Goal: Task Accomplishment & Management: Complete application form

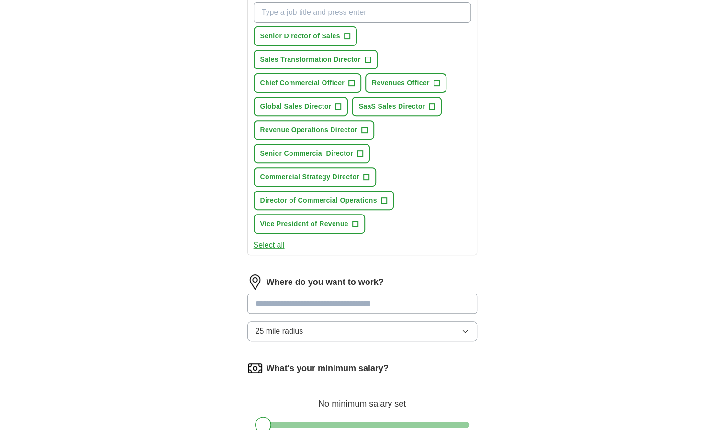
scroll to position [144, 0]
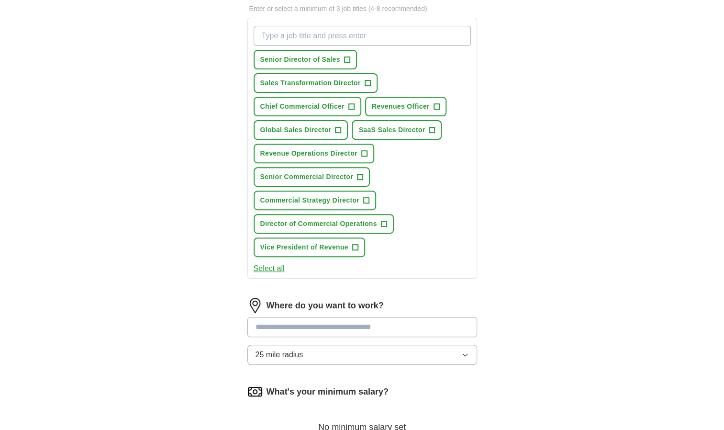
click at [269, 265] on button "Select all" at bounding box center [269, 268] width 31 height 11
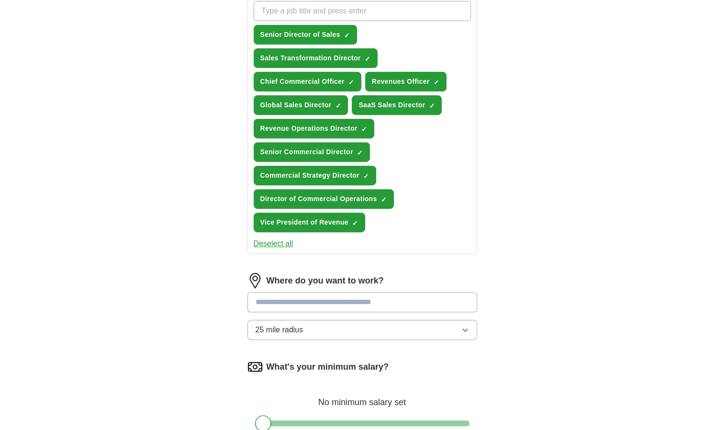
scroll to position [191, 0]
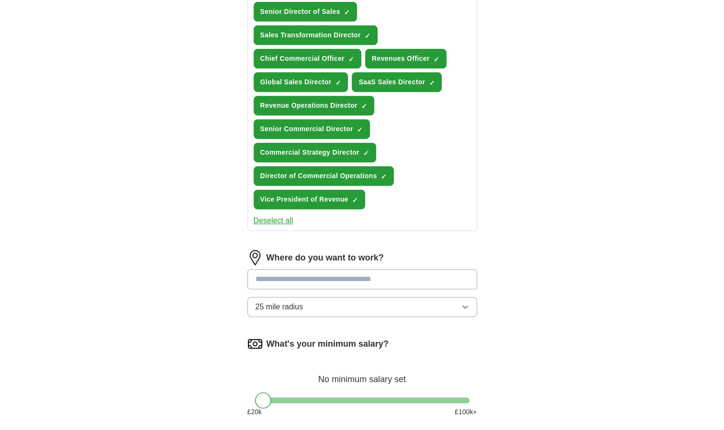
click at [311, 277] on input at bounding box center [362, 279] width 230 height 20
type input "*"
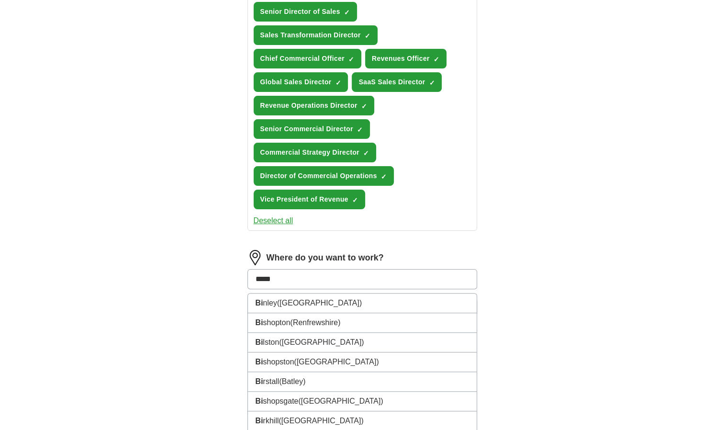
type input "******"
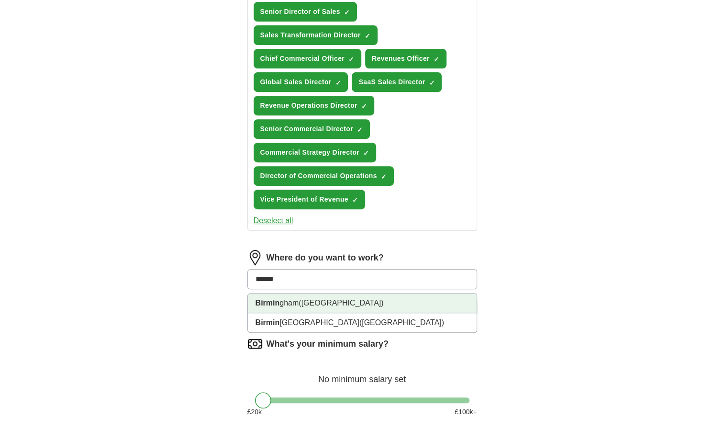
click at [297, 303] on li "Birmin gham ([GEOGRAPHIC_DATA])" at bounding box center [362, 303] width 229 height 20
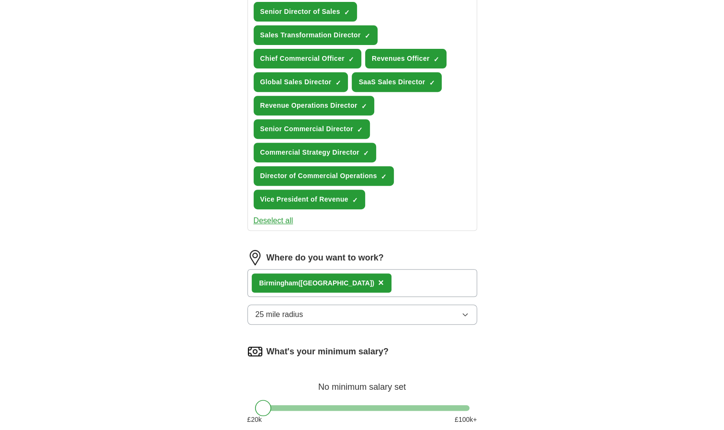
click at [414, 282] on div "Birmin gham ([GEOGRAPHIC_DATA]) ×" at bounding box center [362, 283] width 230 height 28
click at [387, 285] on div "Birmin gham ([GEOGRAPHIC_DATA]) ×" at bounding box center [362, 283] width 230 height 28
click at [382, 282] on div "Birmin gham ([GEOGRAPHIC_DATA]) ×" at bounding box center [362, 283] width 230 height 28
click at [385, 283] on div "Birmin gham ([GEOGRAPHIC_DATA]) ×" at bounding box center [362, 283] width 230 height 28
click at [378, 283] on span "×" at bounding box center [381, 282] width 6 height 11
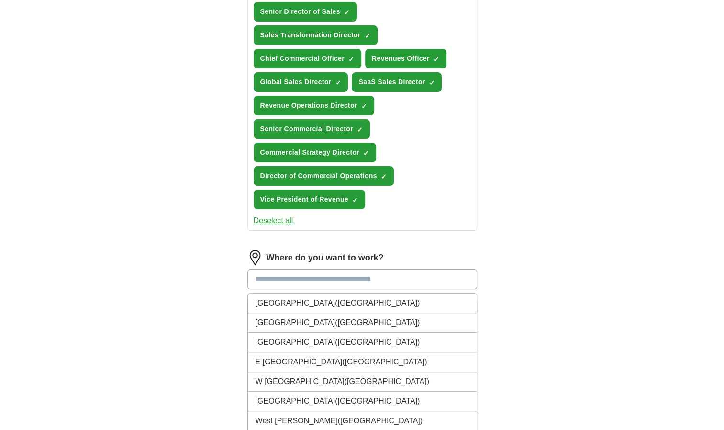
click at [251, 269] on input at bounding box center [362, 279] width 230 height 20
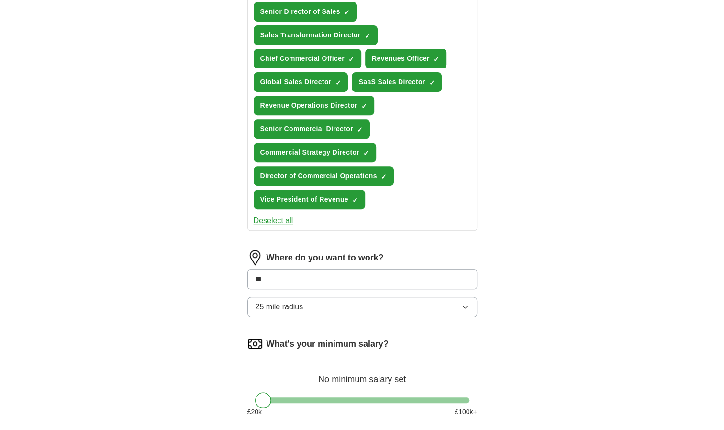
type input "*"
click at [288, 302] on div "Where do you want to work? 25 mile radius" at bounding box center [362, 287] width 230 height 75
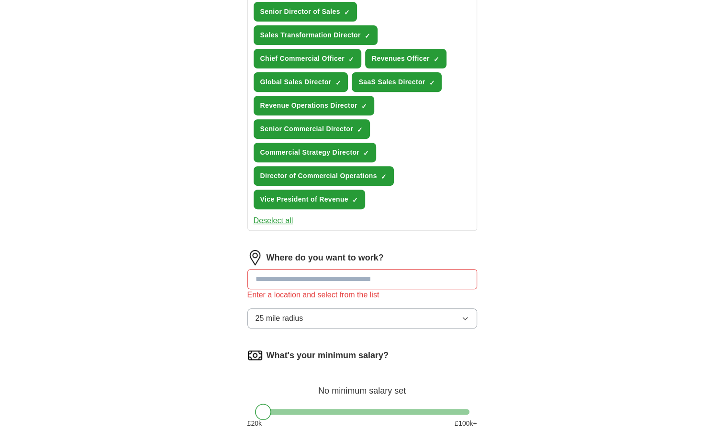
click at [294, 318] on span "25 mile radius" at bounding box center [279, 317] width 48 height 11
click at [277, 279] on input at bounding box center [362, 279] width 230 height 20
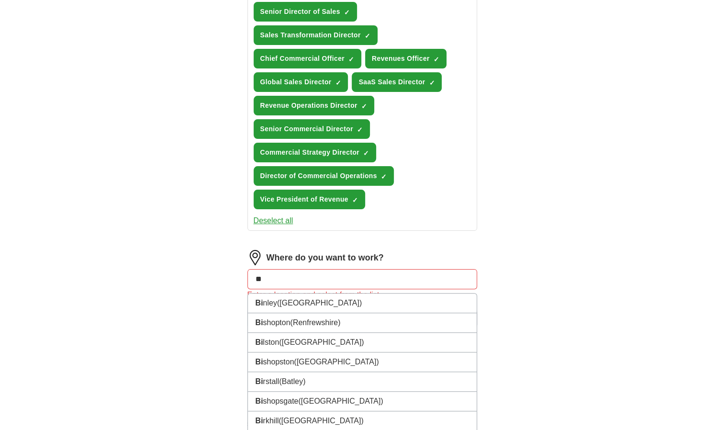
type input "*"
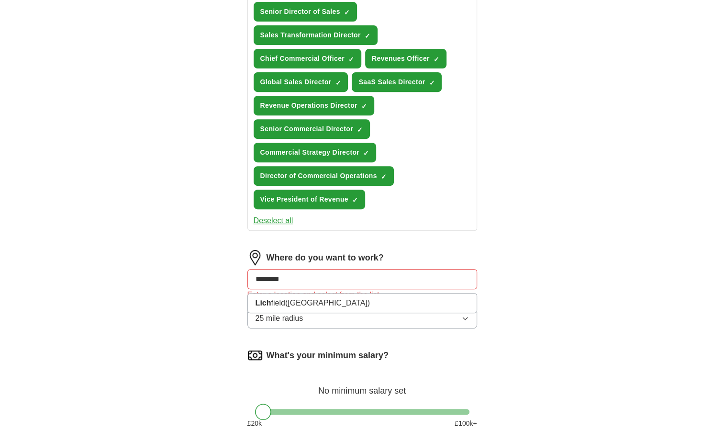
type input "*********"
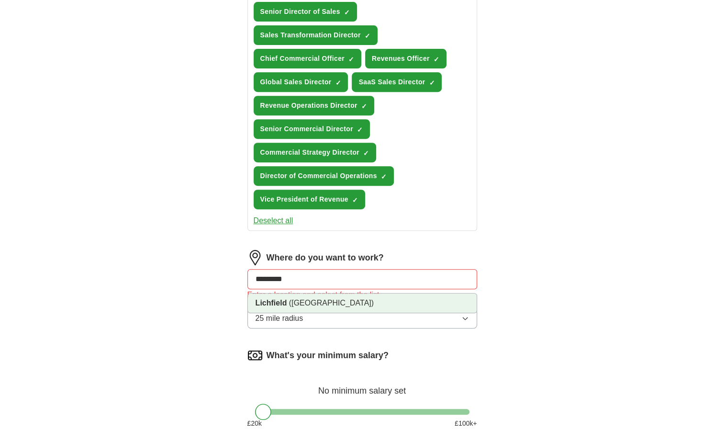
click at [280, 308] on li "Lichfield ([GEOGRAPHIC_DATA])" at bounding box center [362, 302] width 229 height 19
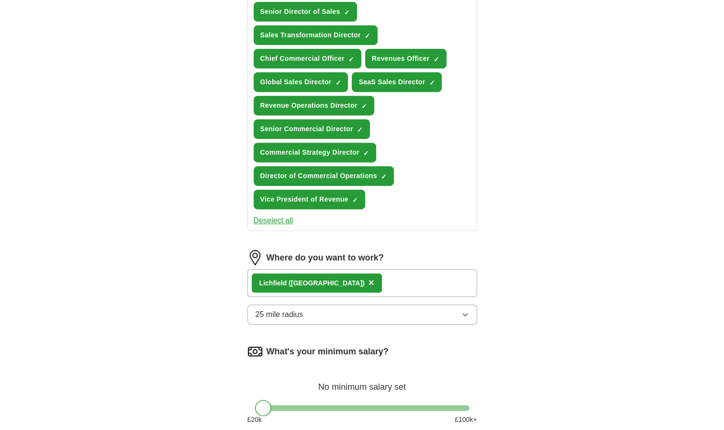
click at [290, 316] on span "25 mile radius" at bounding box center [279, 314] width 48 height 11
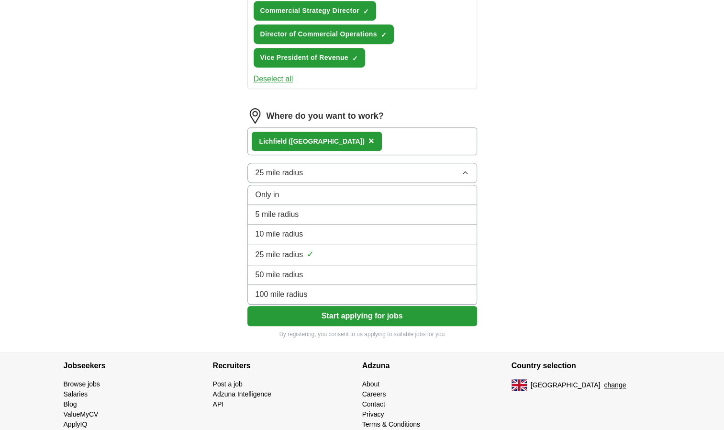
scroll to position [335, 0]
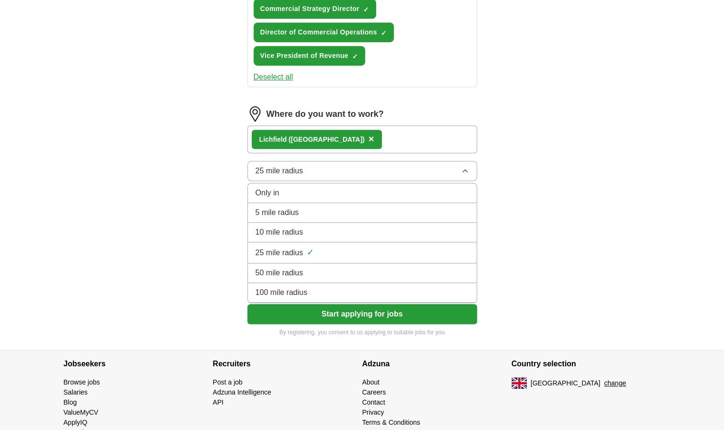
click at [300, 289] on span "100 mile radius" at bounding box center [281, 292] width 52 height 11
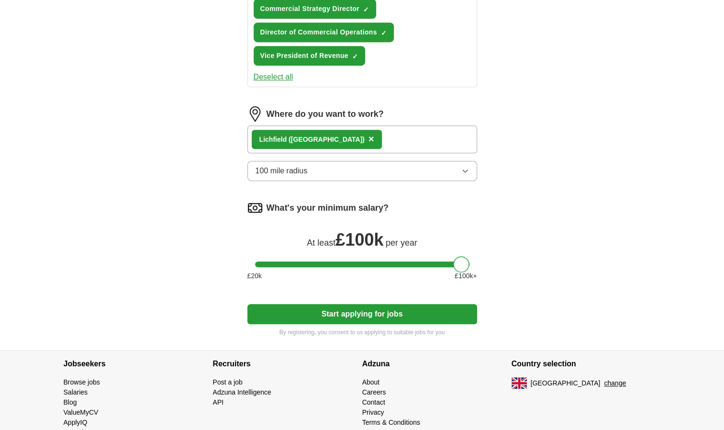
drag, startPoint x: 262, startPoint y: 264, endPoint x: 460, endPoint y: 261, distance: 198.1
click at [460, 261] on div at bounding box center [461, 264] width 16 height 16
click at [338, 315] on button "Start applying for jobs" at bounding box center [362, 314] width 230 height 20
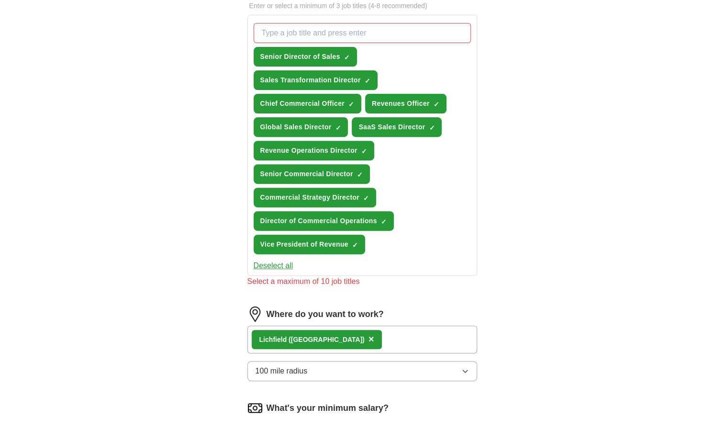
scroll to position [144, 0]
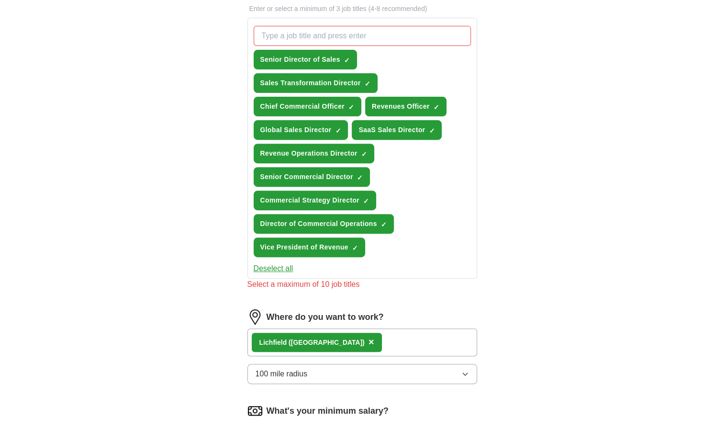
click at [276, 267] on button "Deselect all" at bounding box center [274, 268] width 40 height 11
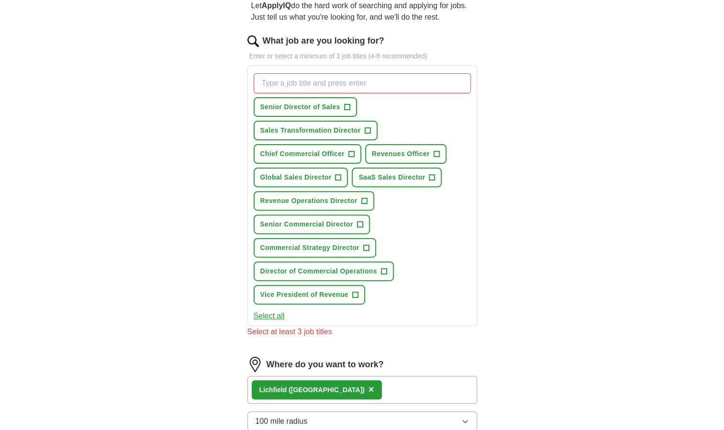
scroll to position [96, 0]
click at [352, 153] on span "+" at bounding box center [351, 155] width 6 height 8
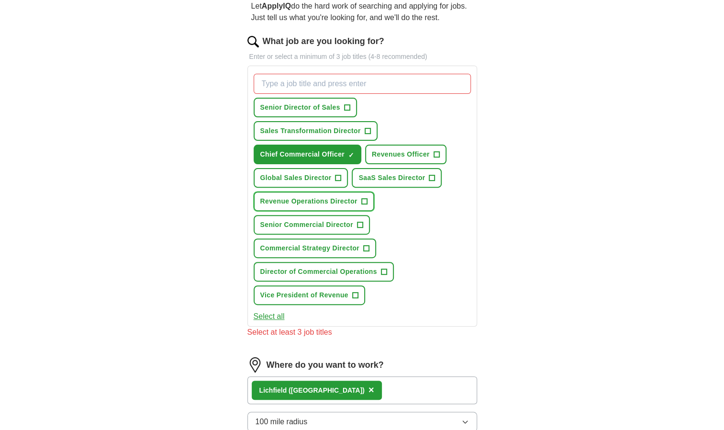
click at [364, 199] on span "+" at bounding box center [364, 202] width 6 height 8
click at [382, 271] on span "+" at bounding box center [384, 272] width 6 height 8
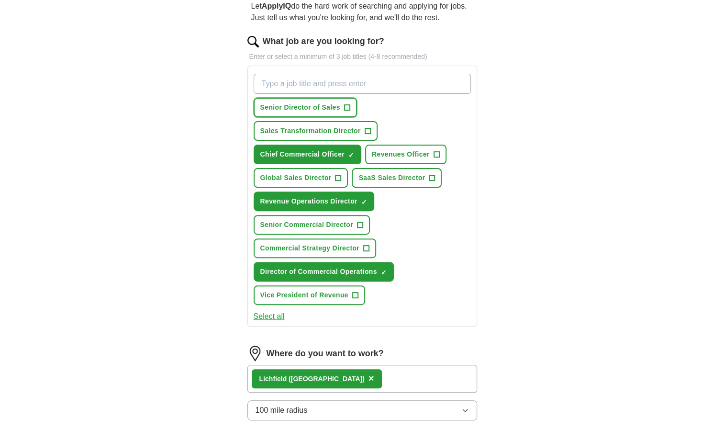
click at [348, 105] on span "+" at bounding box center [347, 108] width 6 height 8
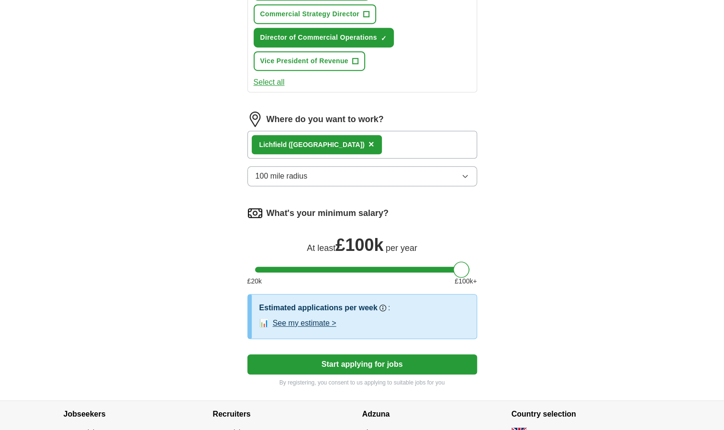
scroll to position [335, 0]
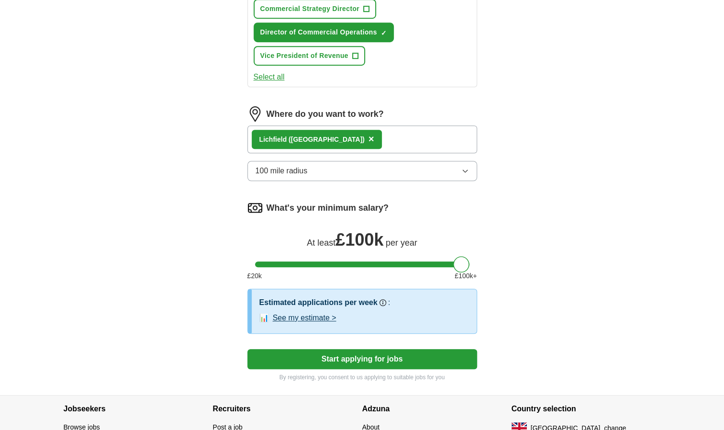
click at [335, 359] on button "Start applying for jobs" at bounding box center [362, 359] width 230 height 20
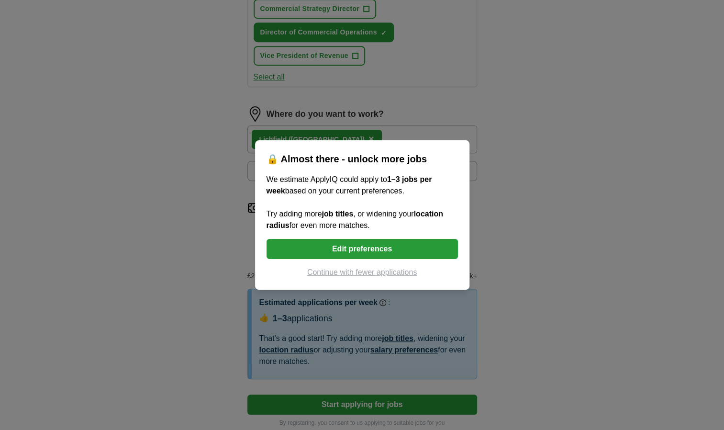
click at [337, 245] on button "Edit preferences" at bounding box center [361, 249] width 191 height 20
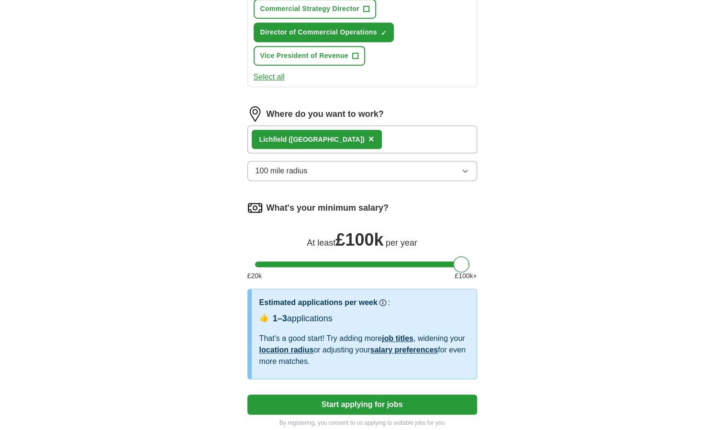
click at [367, 137] on div "Lichfield ([GEOGRAPHIC_DATA]) ×" at bounding box center [362, 139] width 230 height 28
click at [330, 169] on button "100 mile radius" at bounding box center [362, 171] width 230 height 20
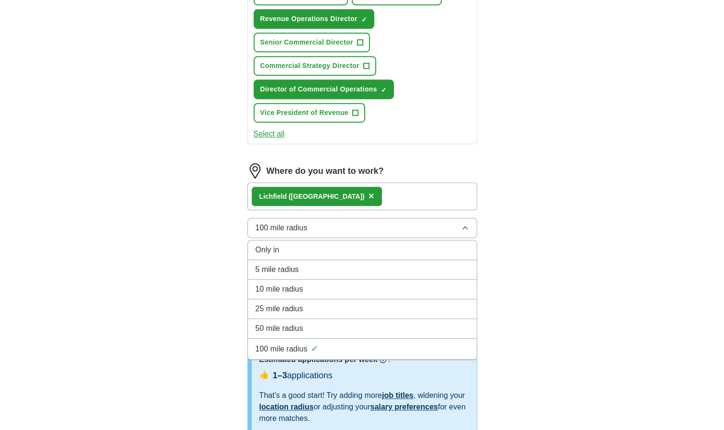
scroll to position [258, 0]
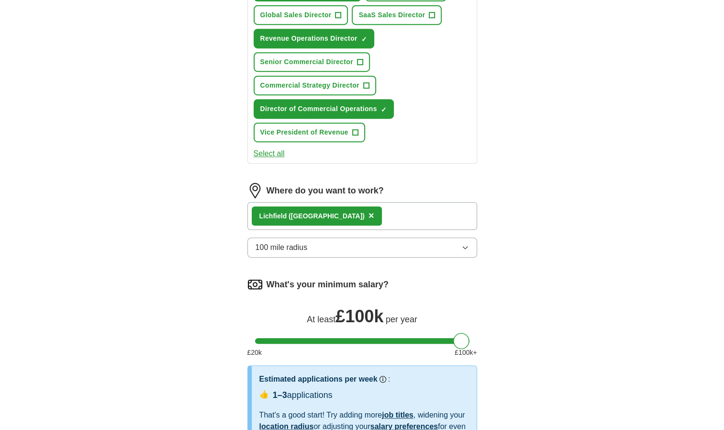
click at [368, 211] on span "×" at bounding box center [371, 215] width 6 height 11
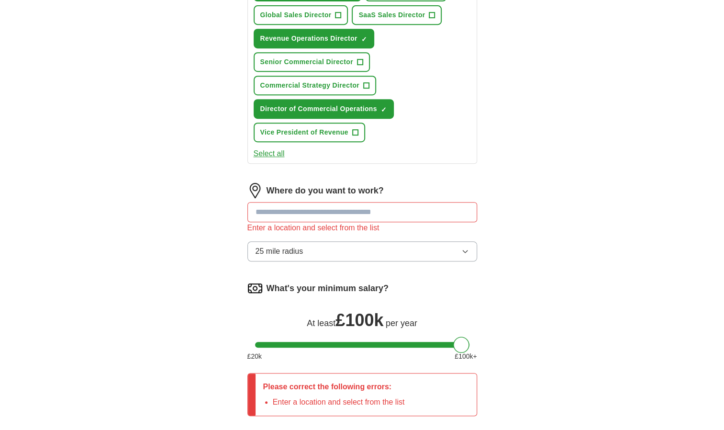
click at [314, 212] on input at bounding box center [362, 212] width 230 height 20
type input "******"
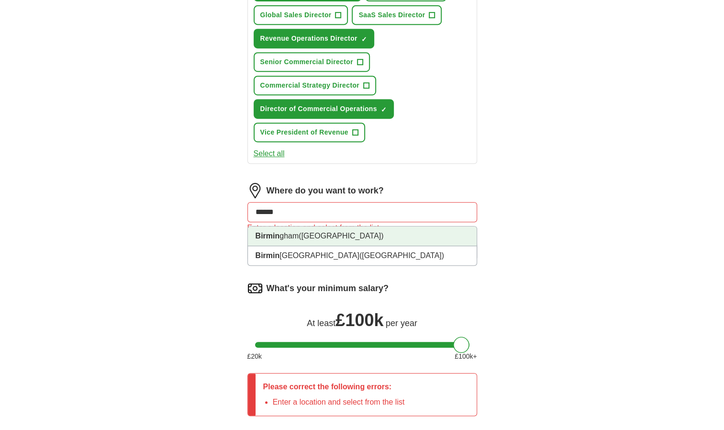
click at [281, 234] on li "Birmin gham ([GEOGRAPHIC_DATA])" at bounding box center [362, 236] width 229 height 20
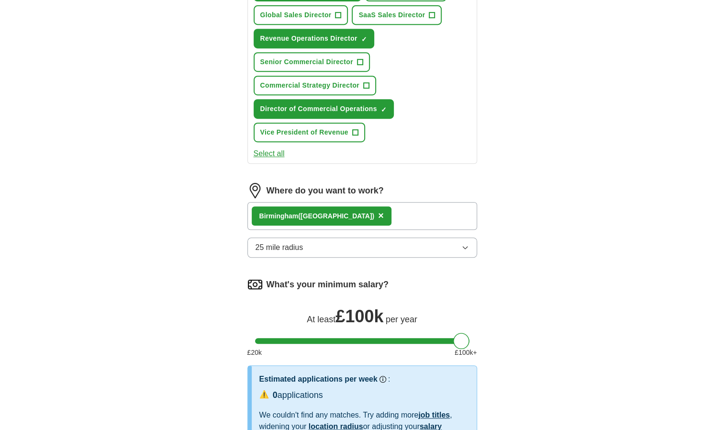
click at [299, 245] on span "25 mile radius" at bounding box center [279, 247] width 48 height 11
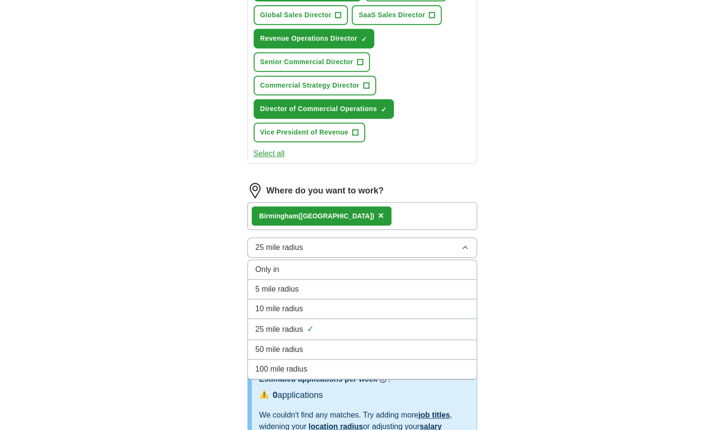
click at [311, 366] on div "100 mile radius" at bounding box center [361, 368] width 213 height 11
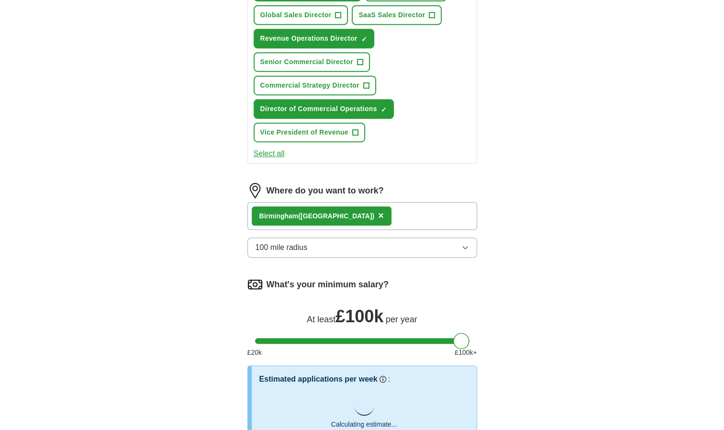
click at [137, 309] on div "ApplyIQ Let ApplyIQ do the hard work of searching and applying for jobs. Just t…" at bounding box center [362, 136] width 612 height 730
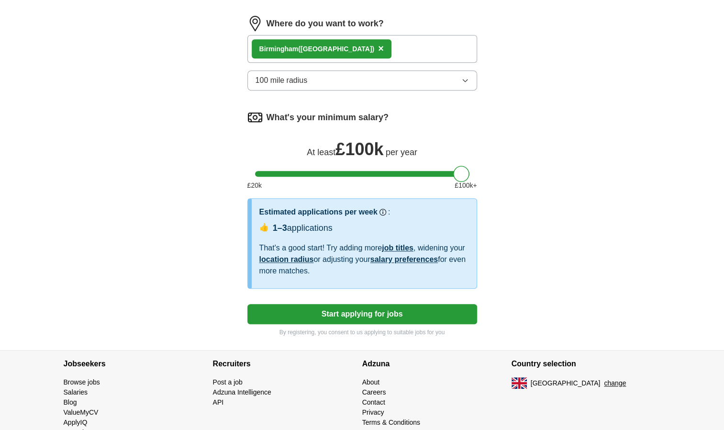
scroll to position [450, 0]
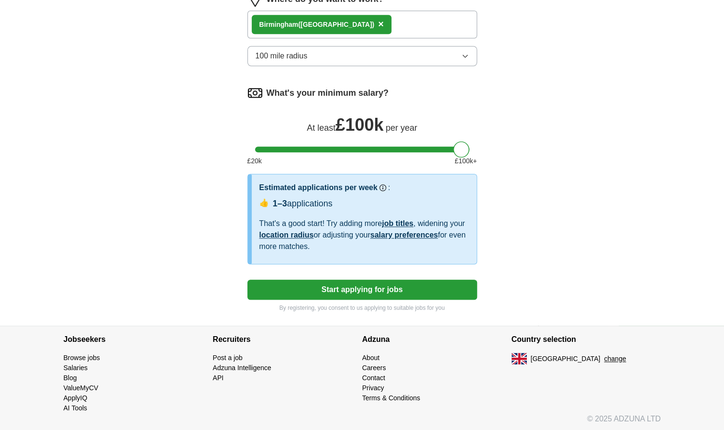
click at [374, 287] on button "Start applying for jobs" at bounding box center [362, 289] width 230 height 20
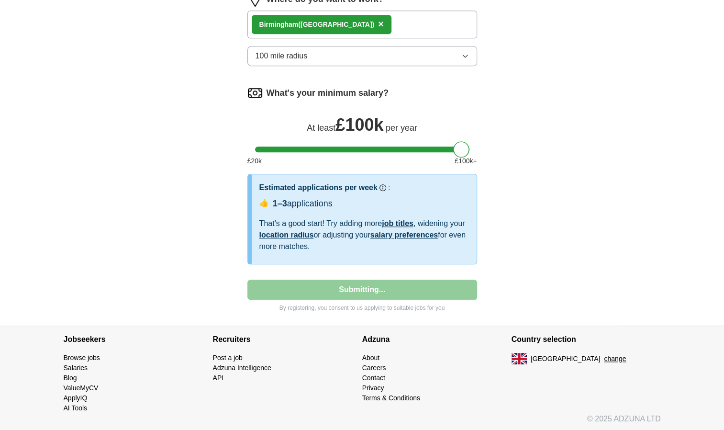
select select "**"
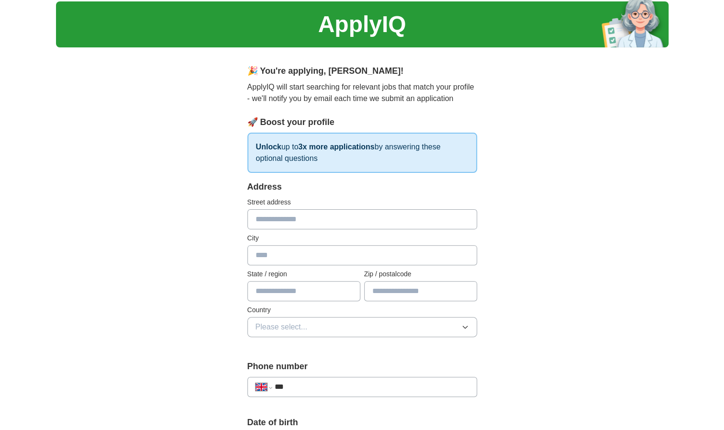
scroll to position [0, 0]
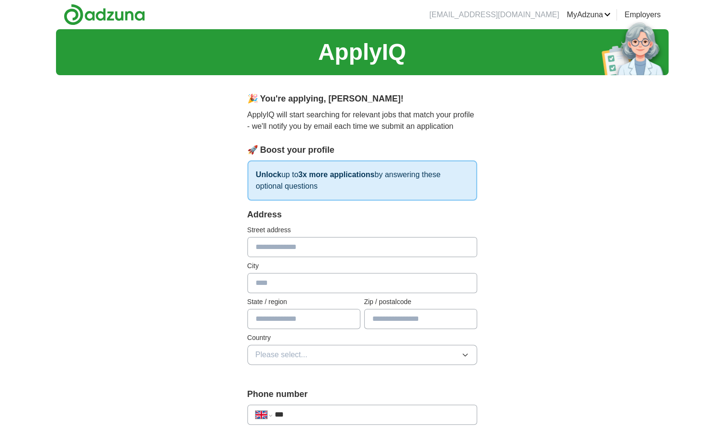
click at [264, 248] on input "text" at bounding box center [362, 247] width 230 height 20
type input "**********"
type input "******"
type input "*******"
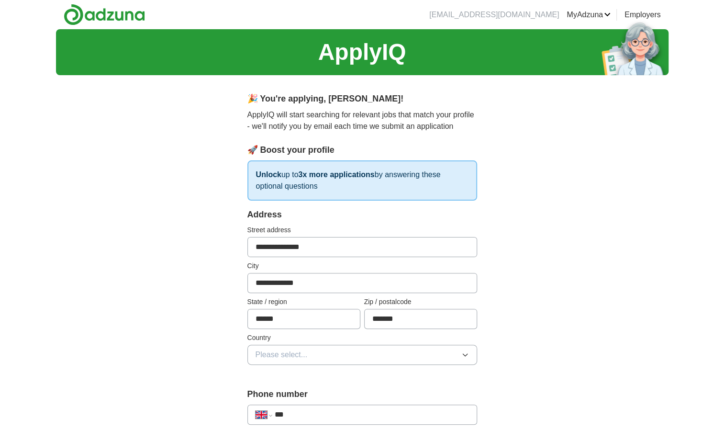
click at [280, 313] on input "******" at bounding box center [303, 319] width 113 height 20
click at [322, 285] on input "**********" at bounding box center [362, 283] width 230 height 20
type input "*********"
drag, startPoint x: 284, startPoint y: 319, endPoint x: 238, endPoint y: 317, distance: 45.5
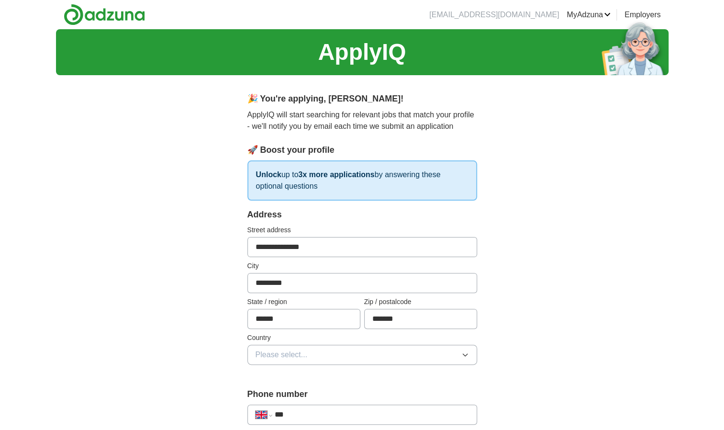
type input "**"
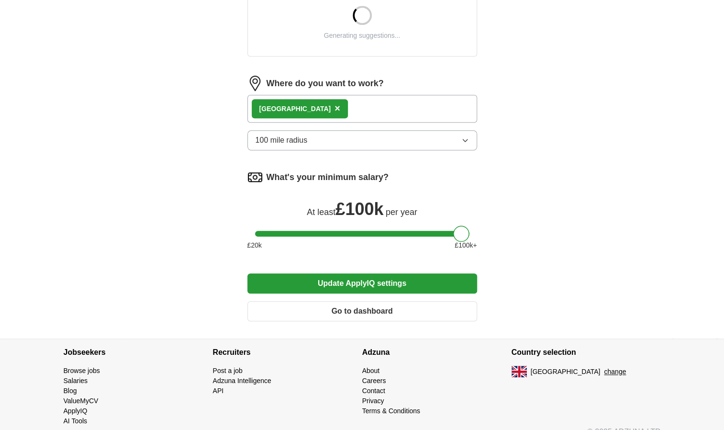
scroll to position [398, 0]
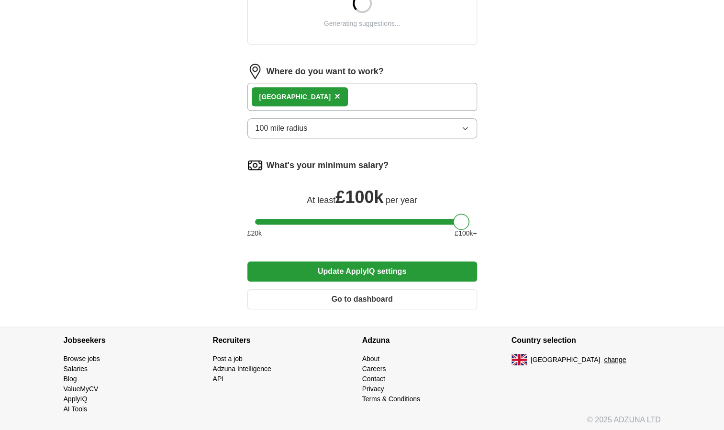
click at [321, 270] on button "Update ApplyIQ settings" at bounding box center [362, 271] width 230 height 20
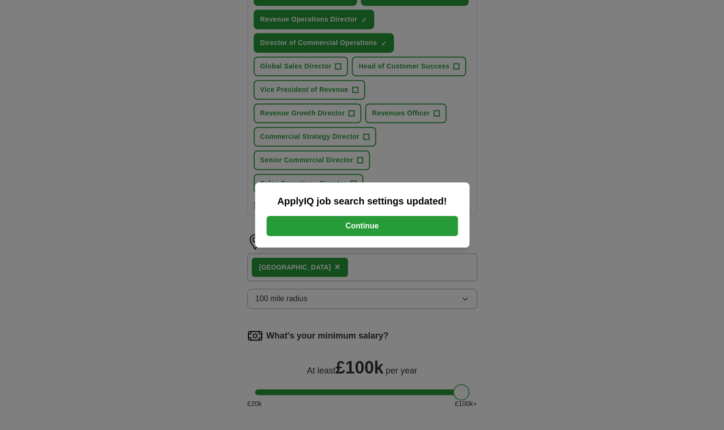
click at [335, 225] on button "Continue" at bounding box center [361, 226] width 191 height 20
